Goal: Task Accomplishment & Management: Use online tool/utility

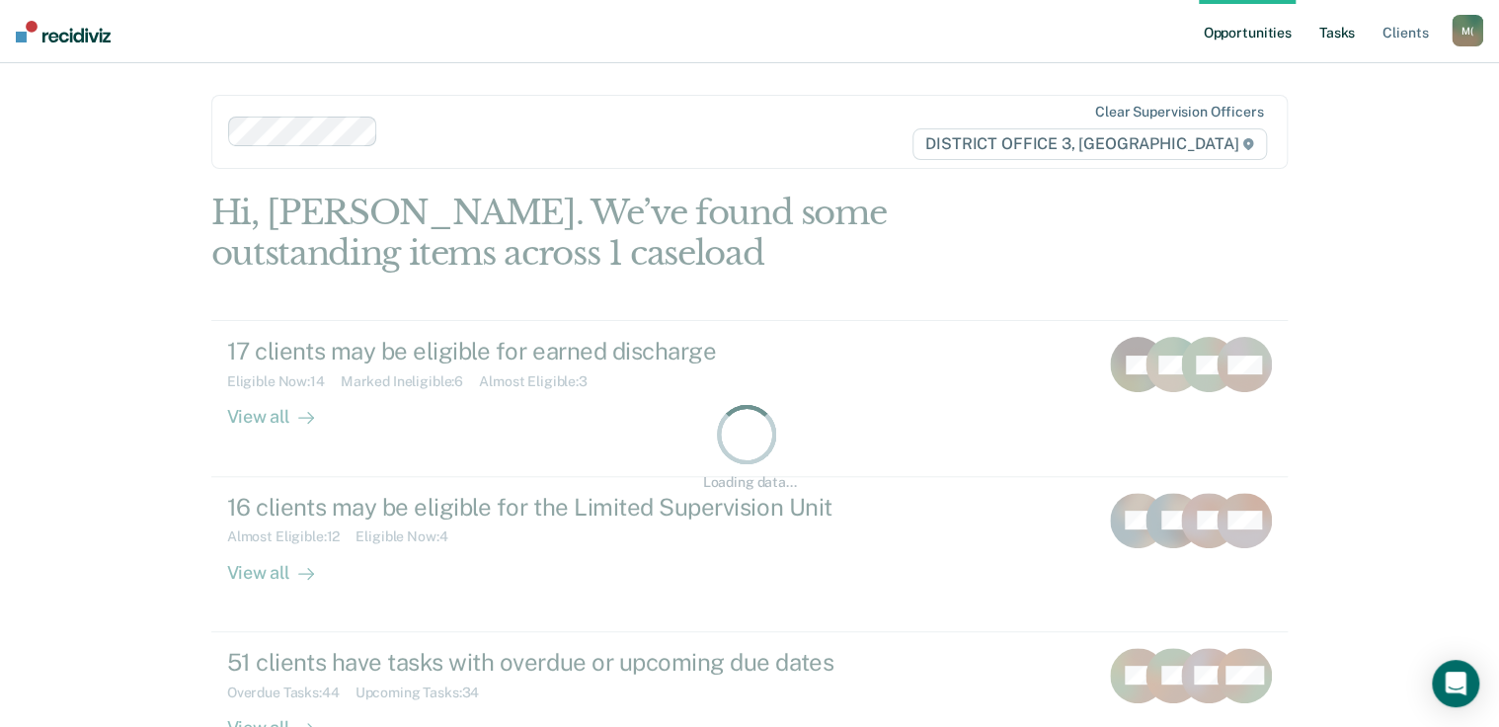
click at [1343, 34] on link "Tasks" at bounding box center [1337, 31] width 43 height 63
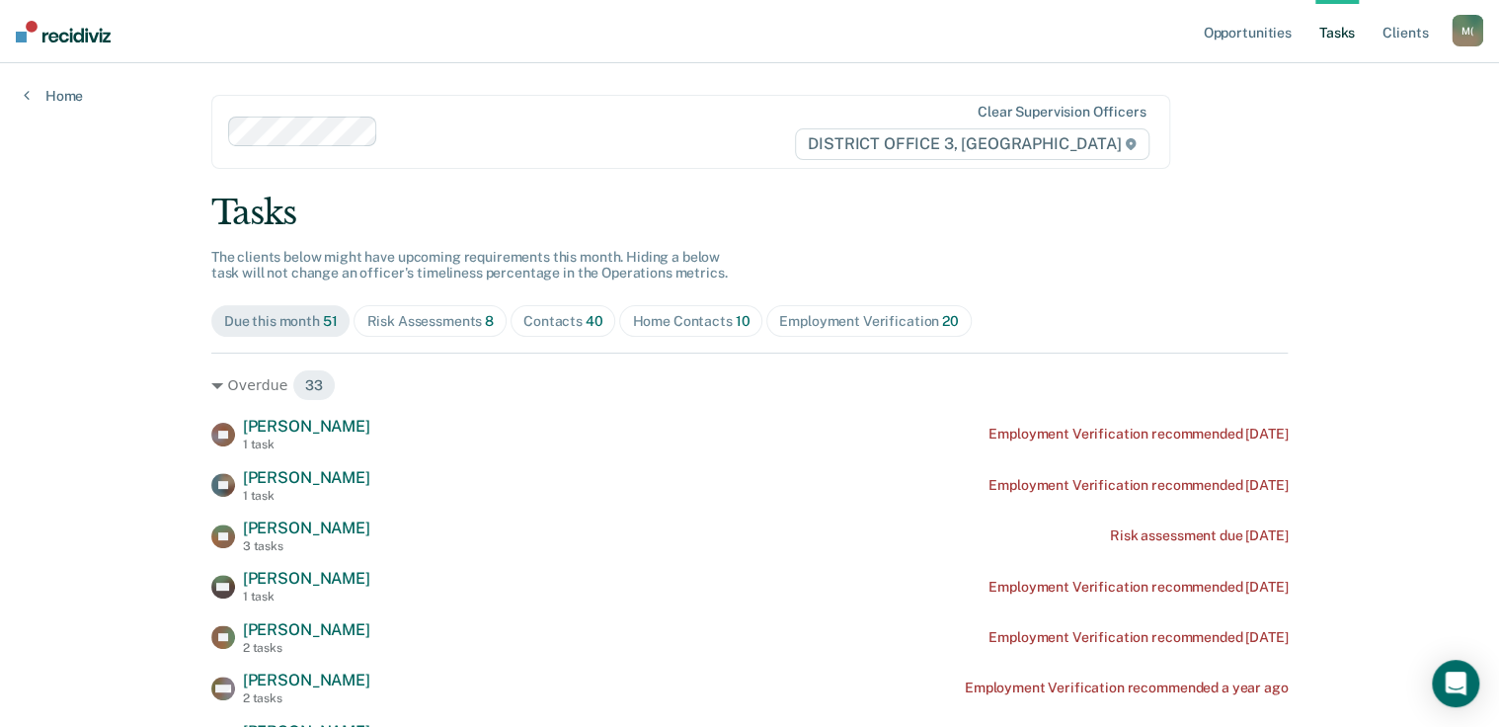
click at [442, 320] on div "Risk Assessments 8" at bounding box center [429, 321] width 127 height 17
